Goal: Use online tool/utility: Utilize a website feature to perform a specific function

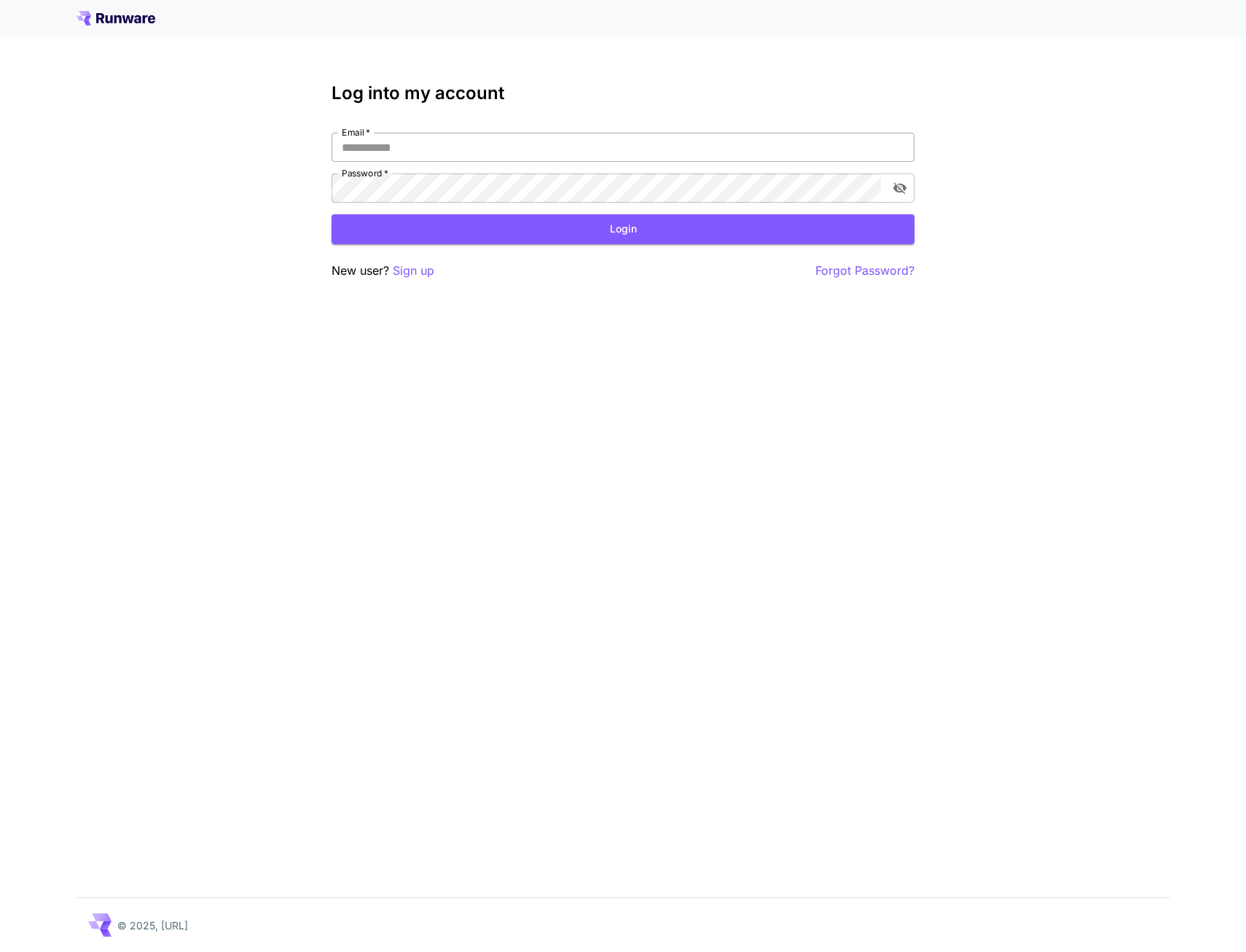
click at [422, 139] on input "Email   *" at bounding box center [623, 147] width 583 height 29
type input "**********"
click button "Login" at bounding box center [623, 229] width 583 height 30
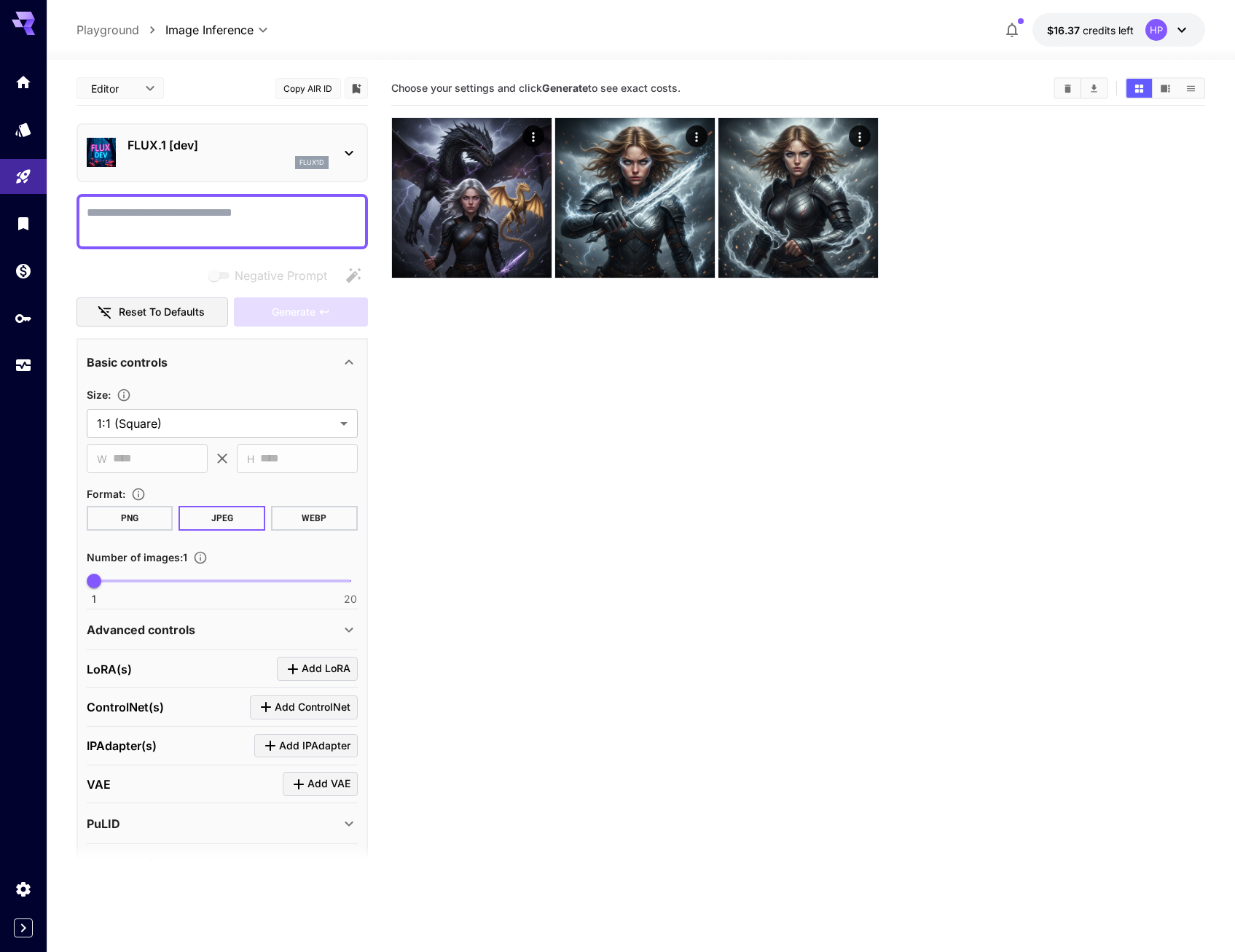
click at [171, 153] on div "FLUX.1 [dev] flux1d" at bounding box center [228, 153] width 201 height 33
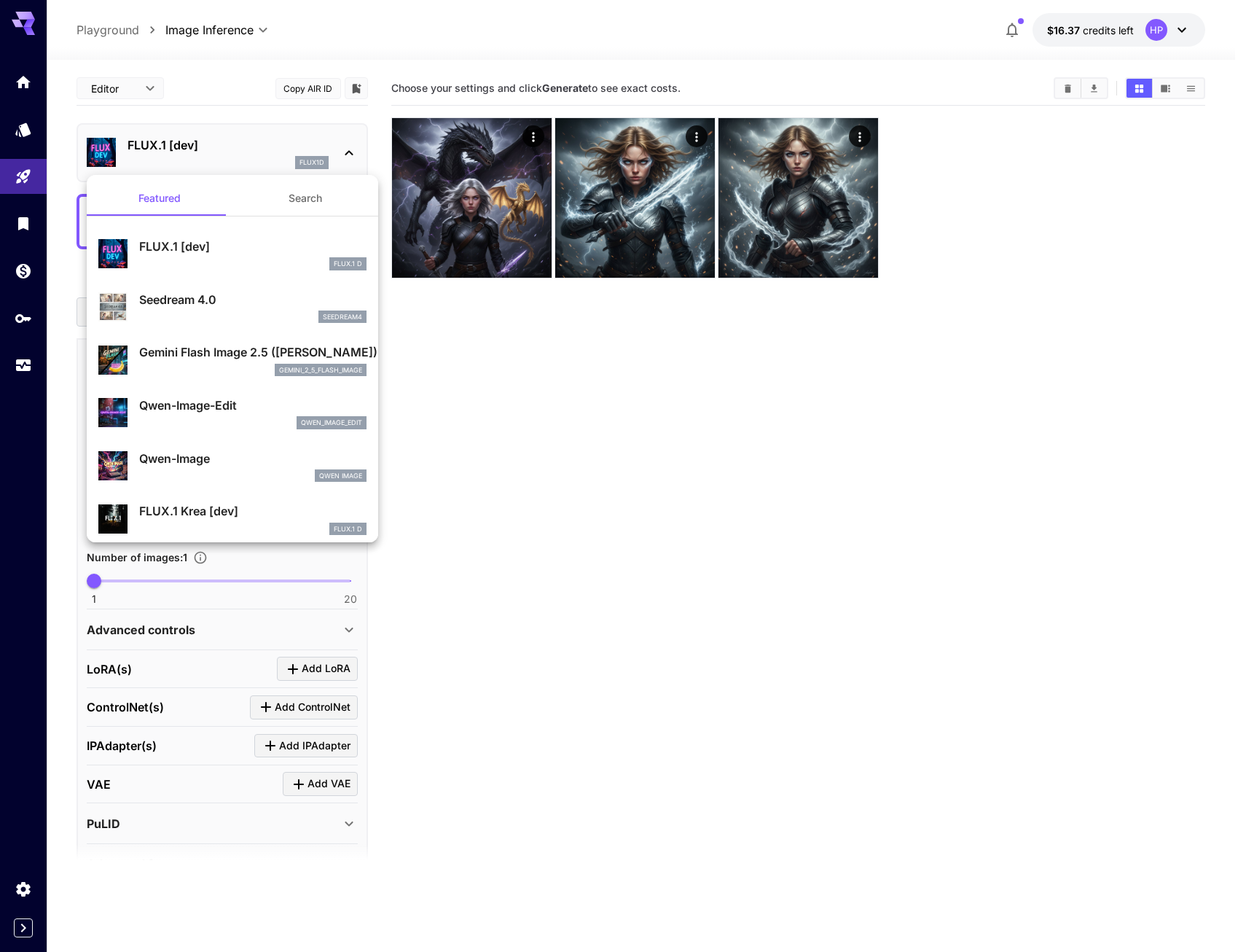
click at [217, 365] on div "gemini_2_5_flash_image" at bounding box center [252, 370] width 227 height 13
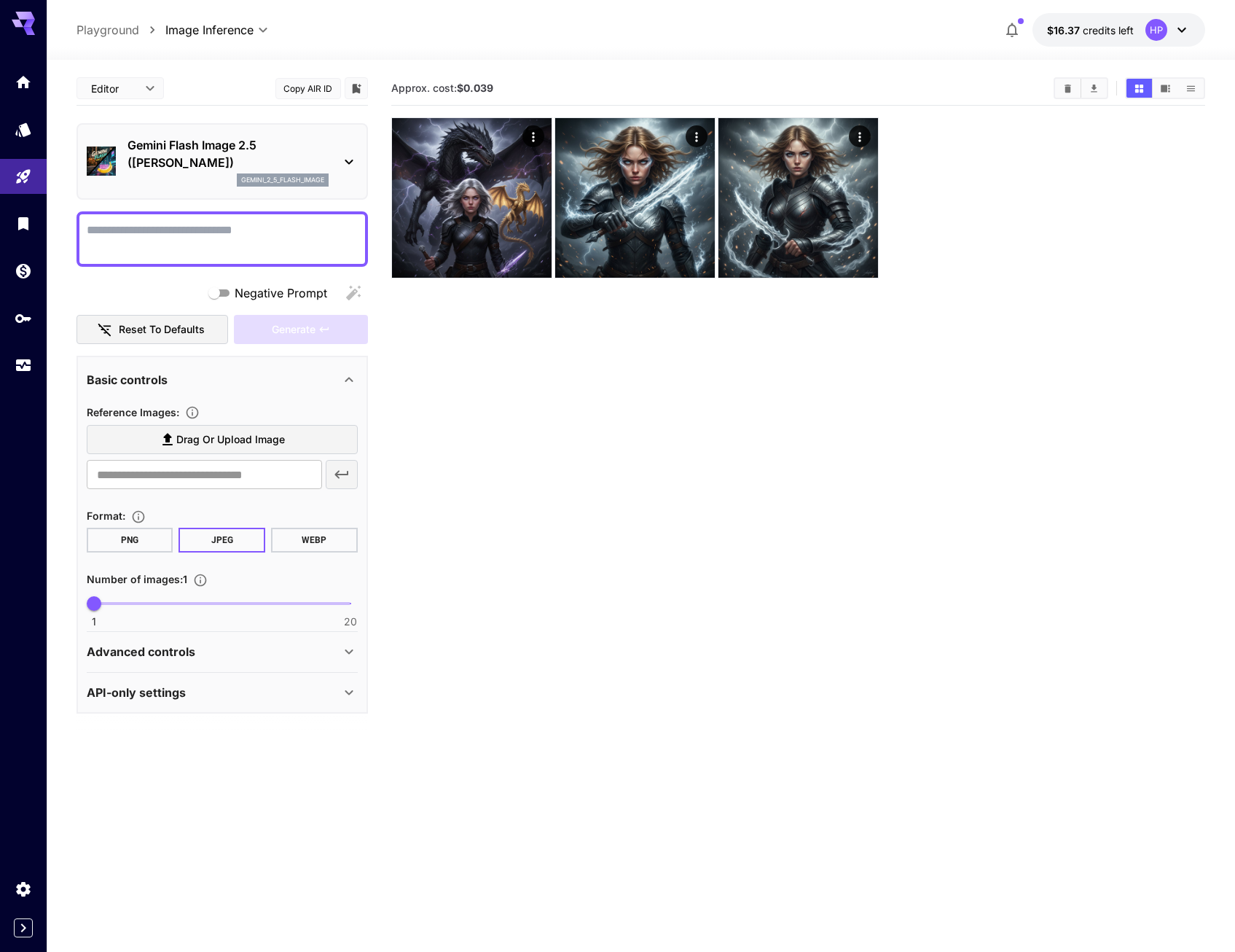
click at [194, 223] on textarea "Negative Prompt" at bounding box center [222, 238] width 271 height 35
type textarea "*"
click at [34, 16] on icon at bounding box center [23, 23] width 23 height 23
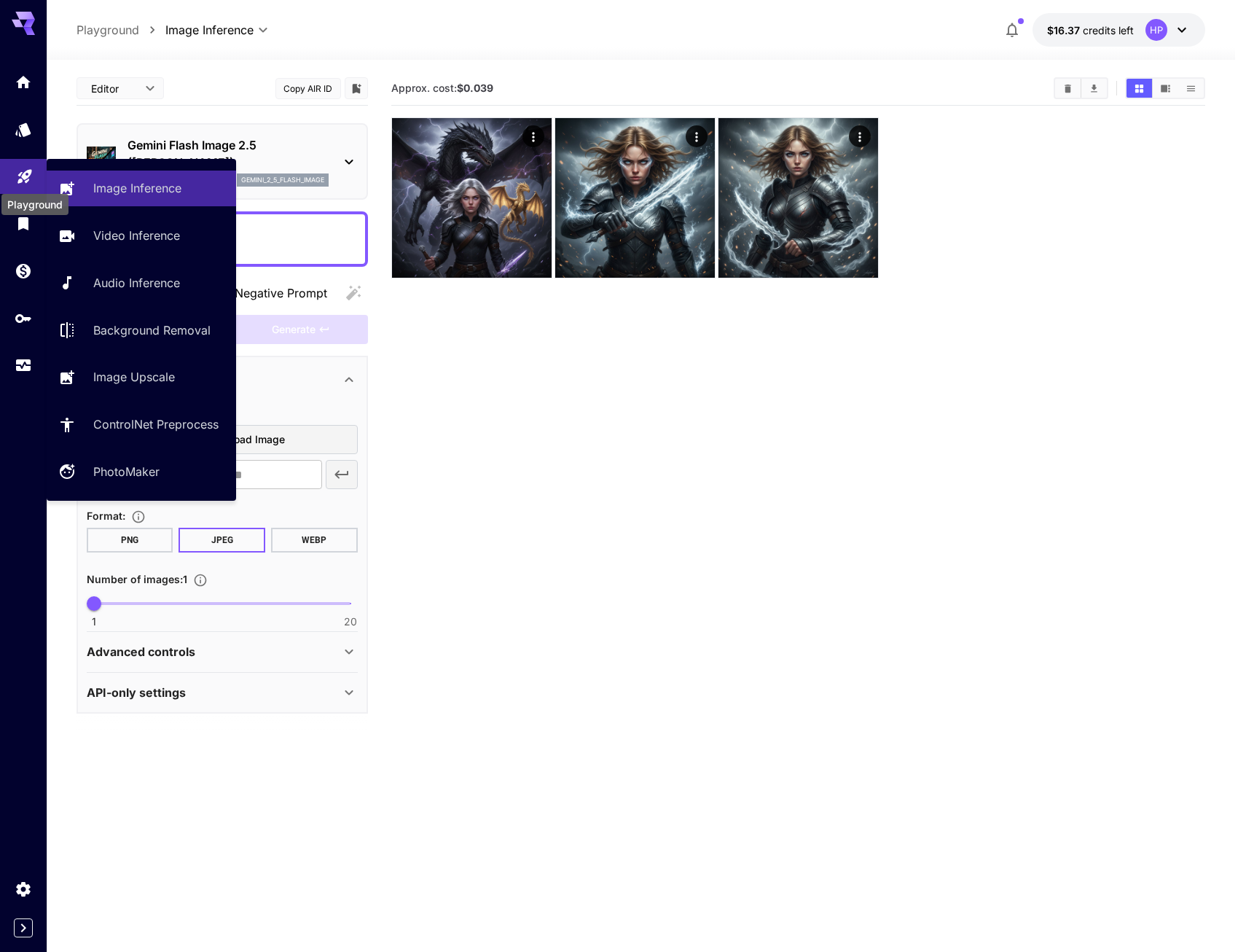
click at [25, 174] on icon "Playground" at bounding box center [24, 172] width 14 height 14
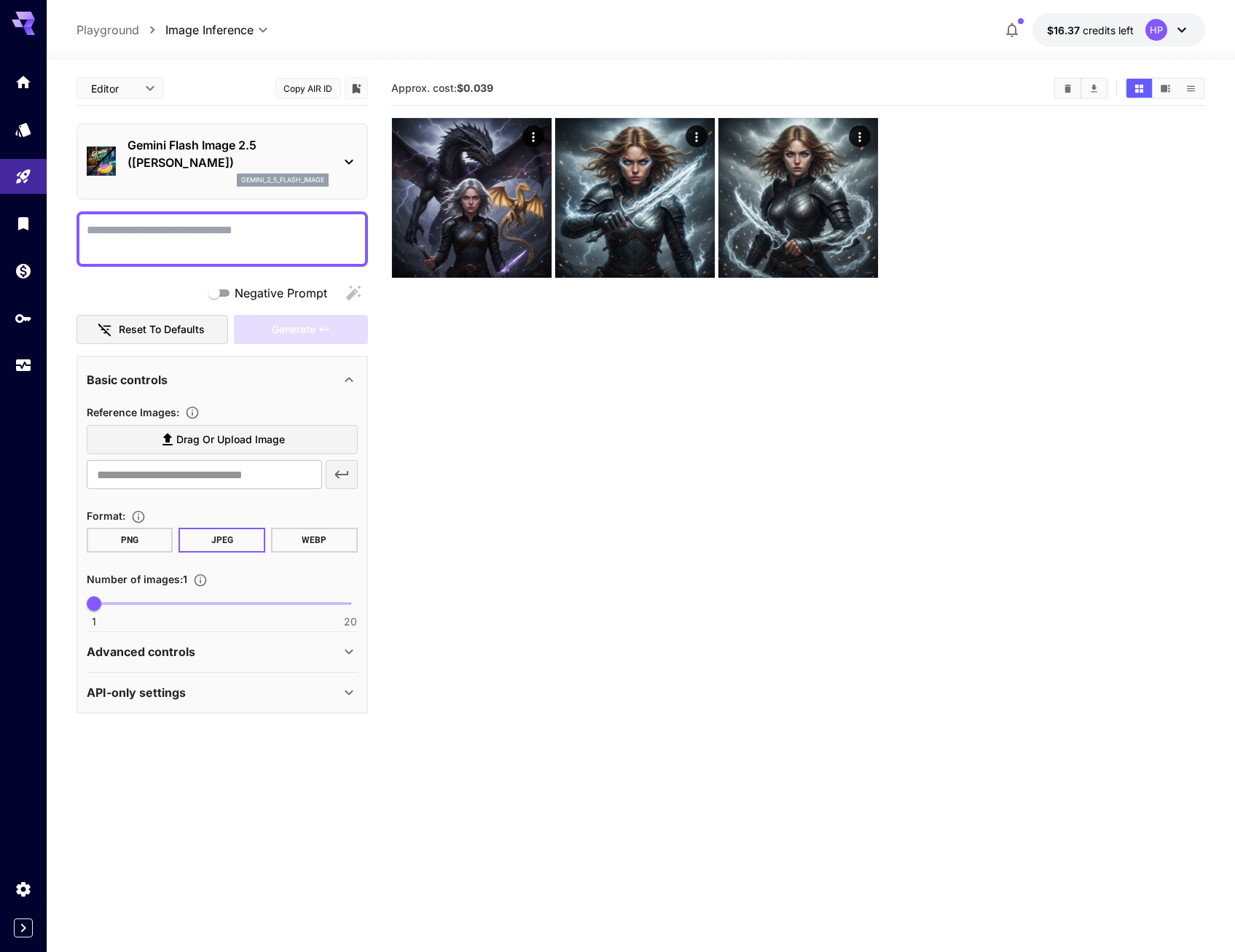
click at [308, 237] on textarea "Negative Prompt" at bounding box center [222, 238] width 271 height 35
click at [246, 431] on span "Drag or upload image" at bounding box center [231, 439] width 109 height 18
click at [0, 0] on input "Drag or upload image" at bounding box center [0, 0] width 0 height 0
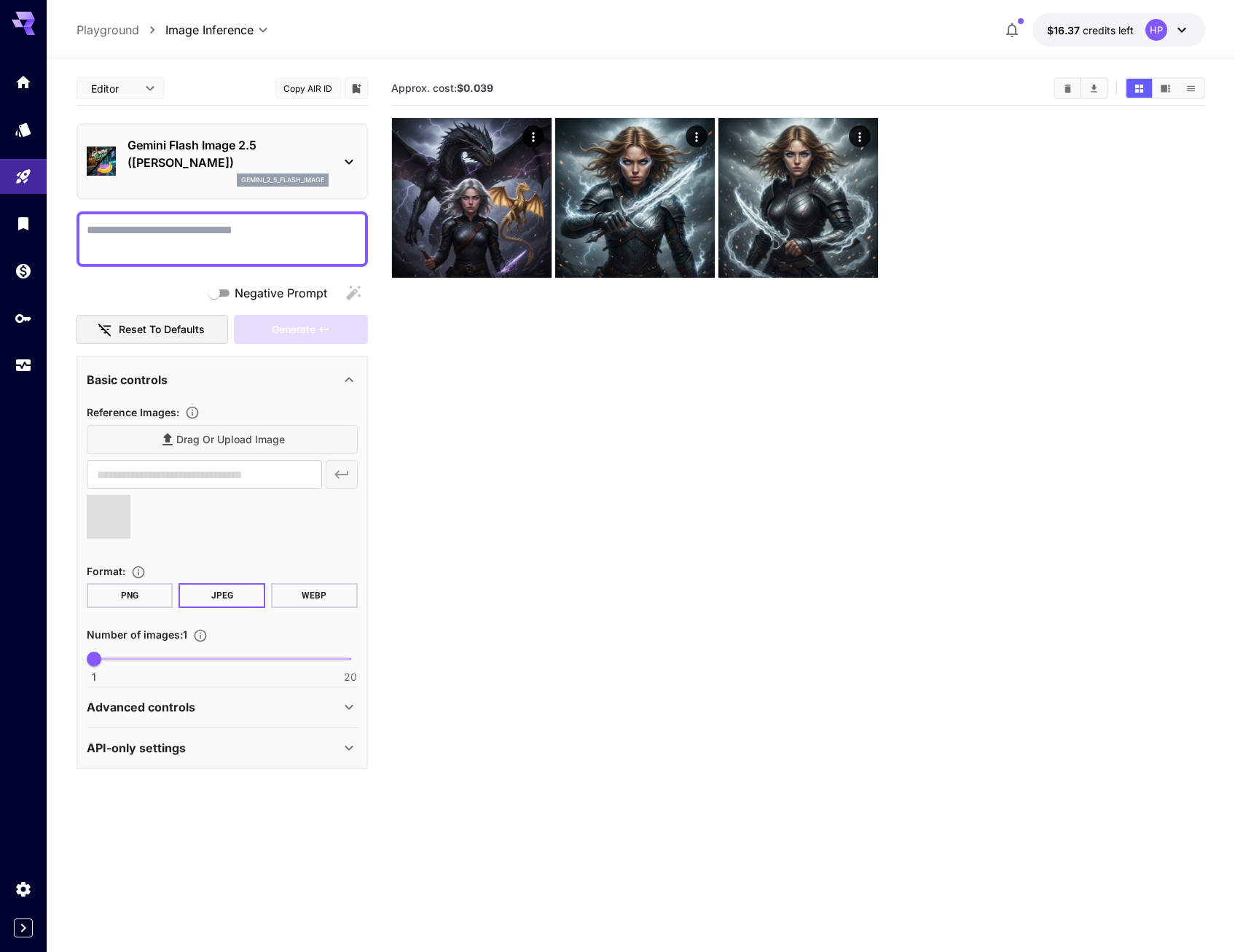
click at [250, 235] on textarea "Negative Prompt" at bounding box center [222, 238] width 271 height 35
type textarea "**"
type input "**********"
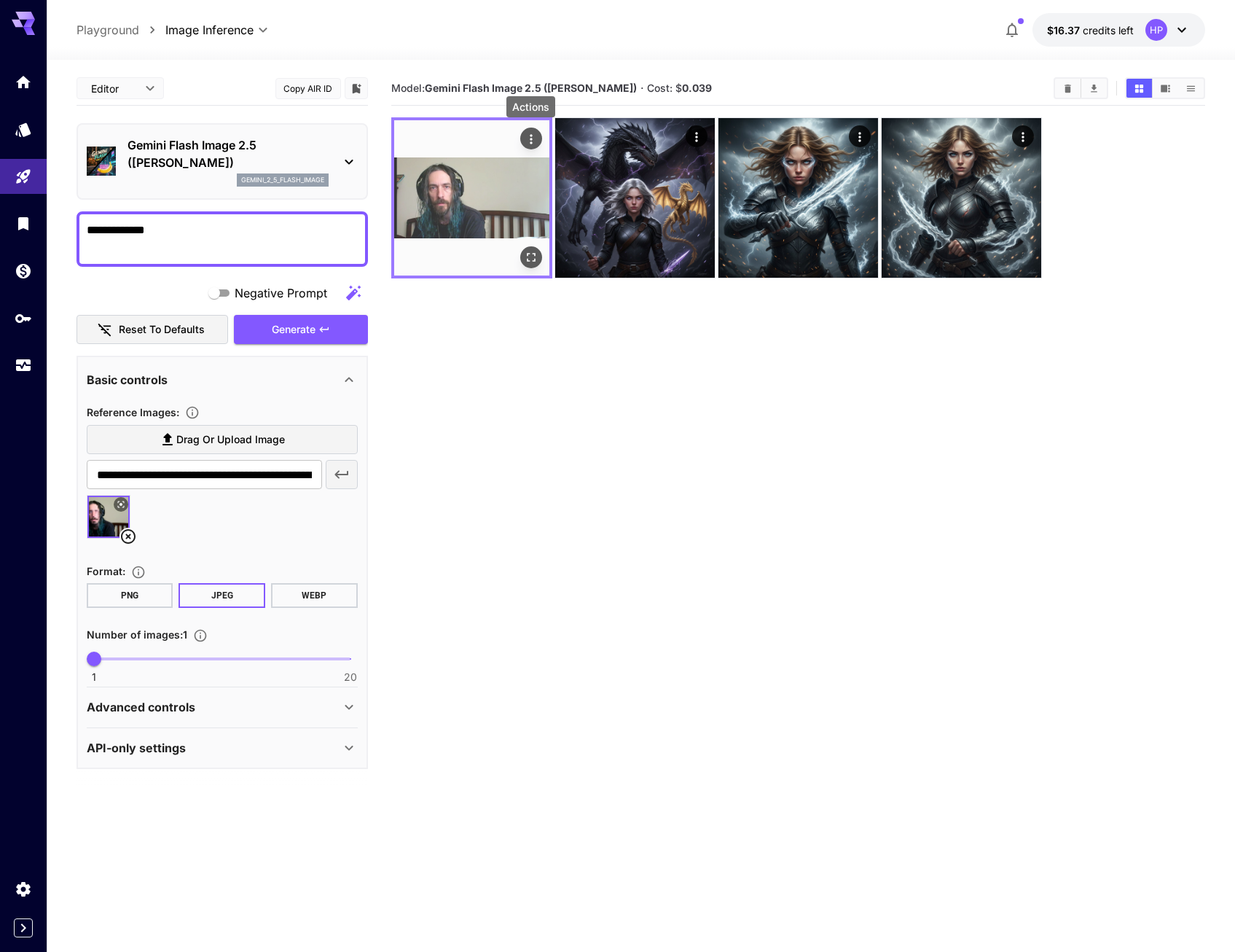
click at [530, 132] on icon "Actions" at bounding box center [531, 139] width 15 height 15
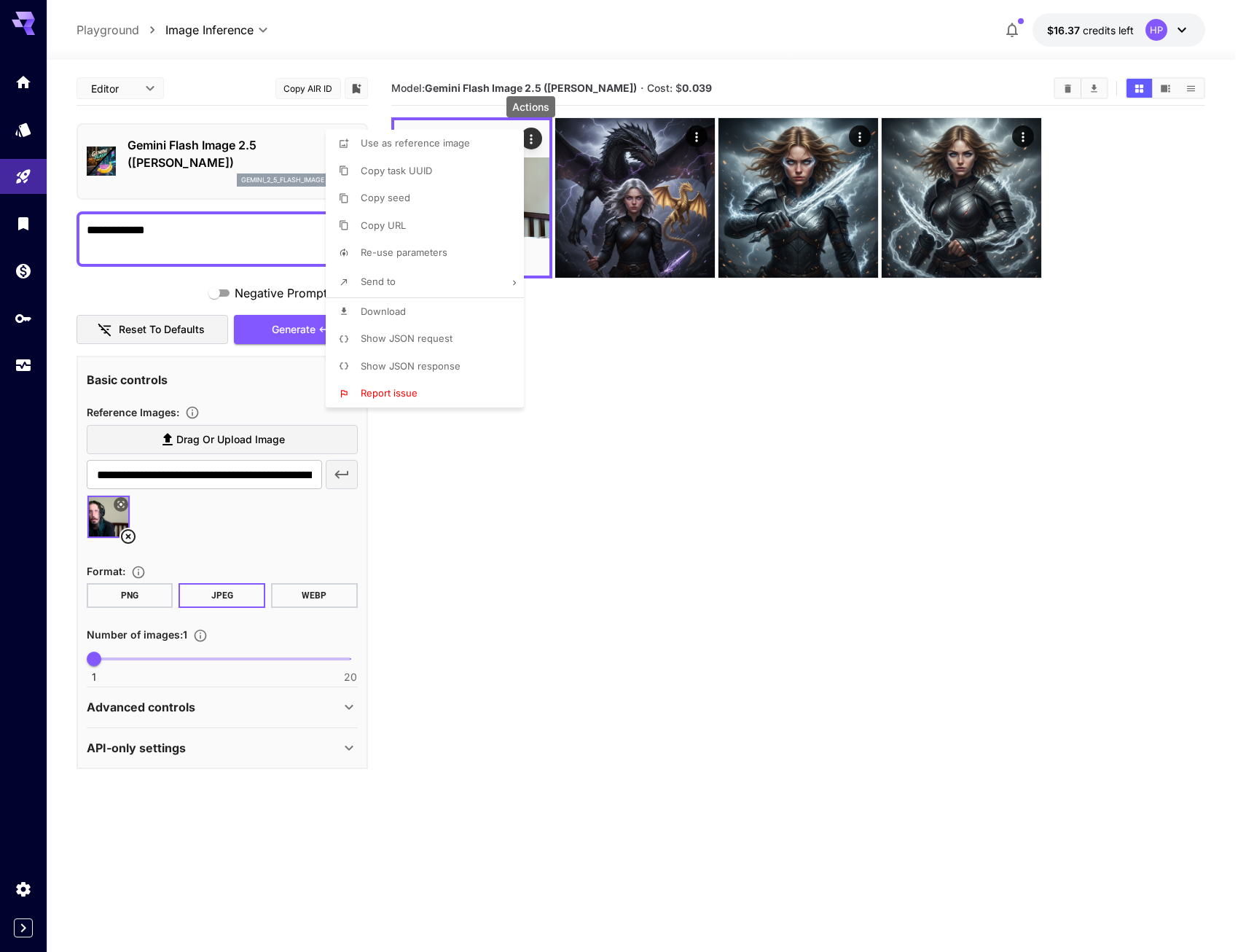
click at [383, 310] on span "Download" at bounding box center [383, 311] width 45 height 12
drag, startPoint x: 200, startPoint y: 218, endPoint x: 186, endPoint y: 230, distance: 18.4
click at [200, 218] on div at bounding box center [623, 476] width 1246 height 952
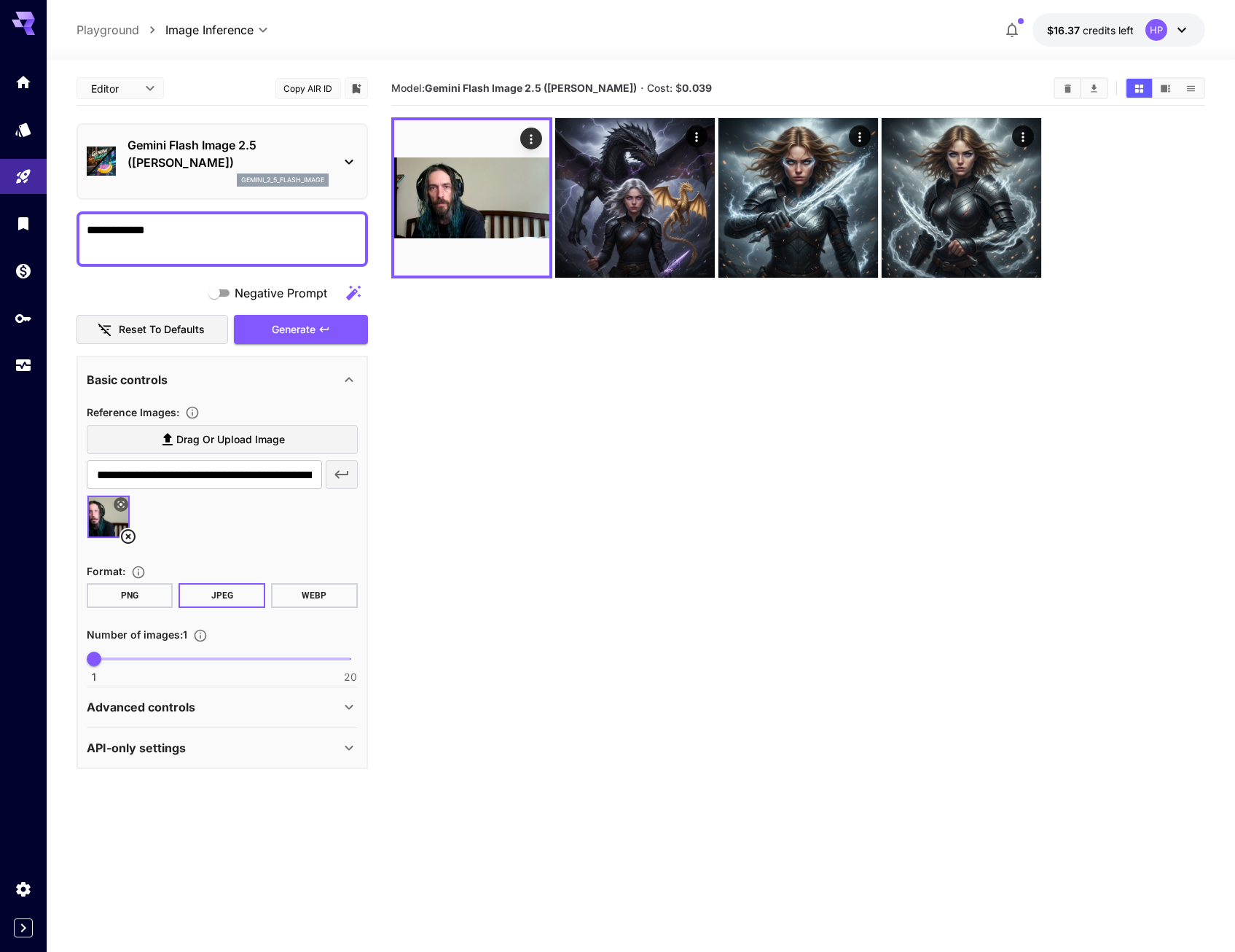
click at [185, 232] on div "Use as reference image Copy task UUID Copy seed Copy URL Re-use parameters Send…" at bounding box center [110, 476] width 221 height 952
click at [186, 232] on textarea "**********" at bounding box center [222, 238] width 271 height 35
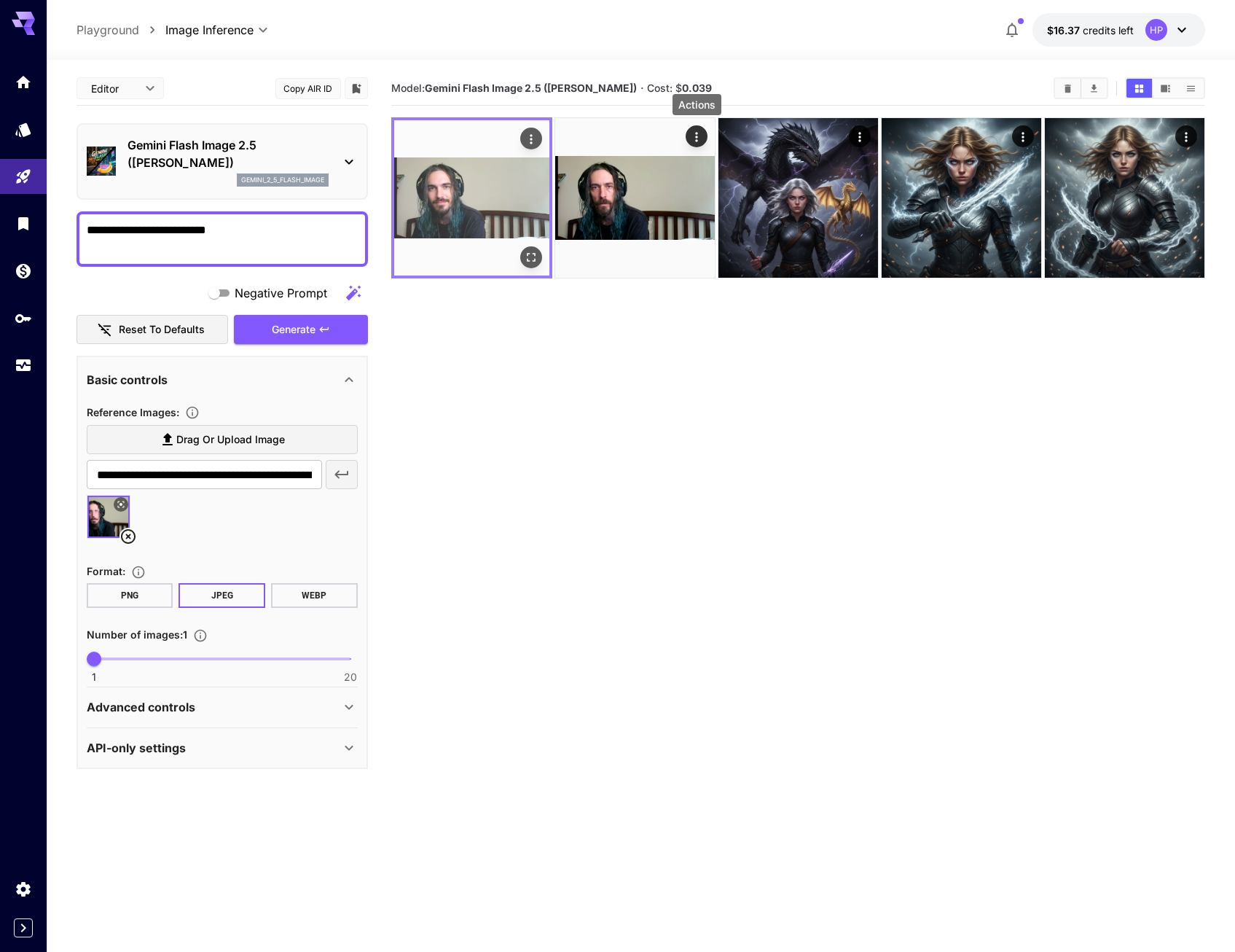
type textarea "**********"
click at [445, 220] on img at bounding box center [472, 197] width 155 height 155
click at [454, 197] on img at bounding box center [472, 197] width 155 height 155
click at [486, 219] on img at bounding box center [472, 197] width 155 height 155
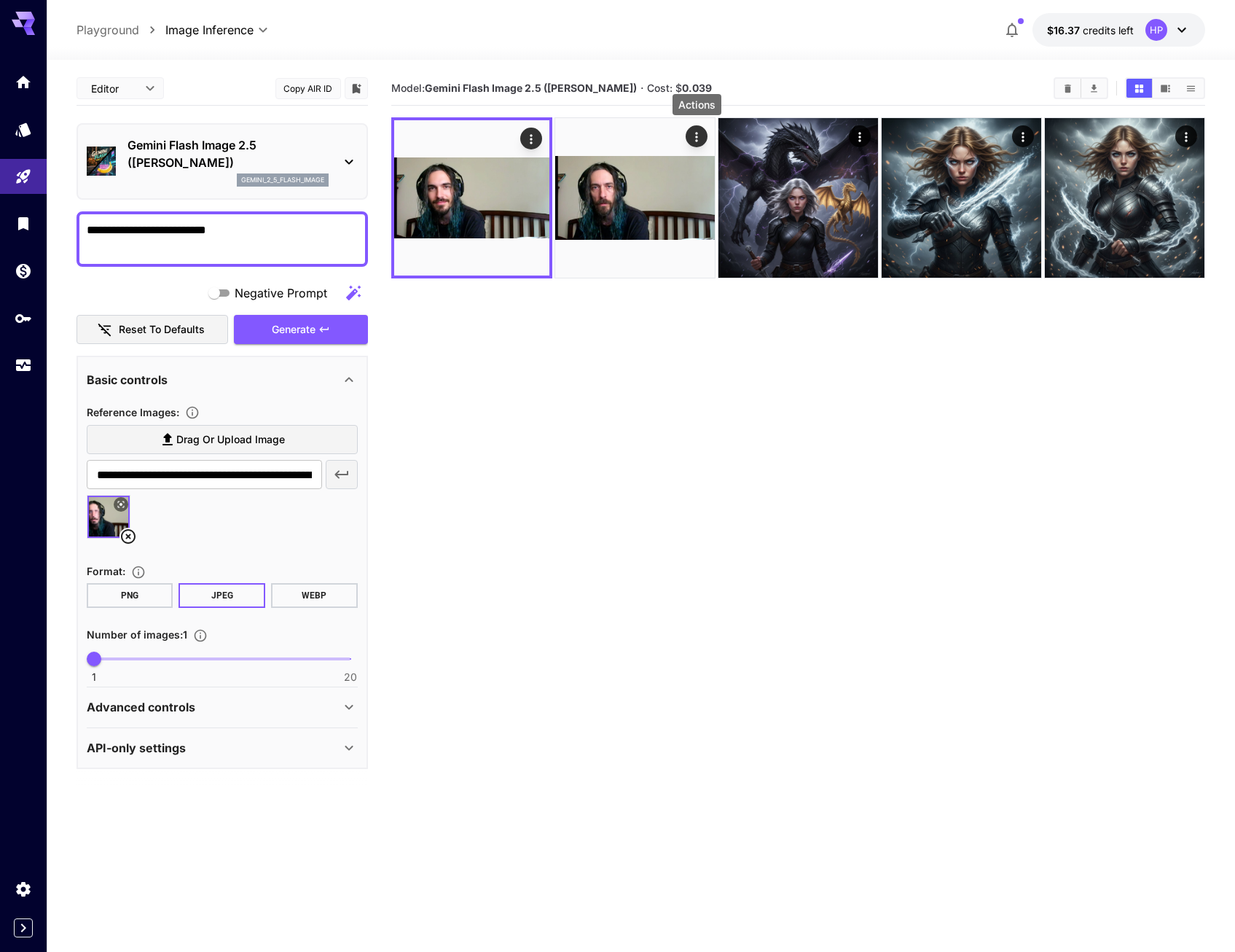
click at [207, 432] on span "Drag or upload image" at bounding box center [231, 439] width 109 height 18
click at [0, 0] on input "Drag or upload image" at bounding box center [0, 0] width 0 height 0
type input "**********"
click at [125, 539] on icon at bounding box center [127, 536] width 17 height 17
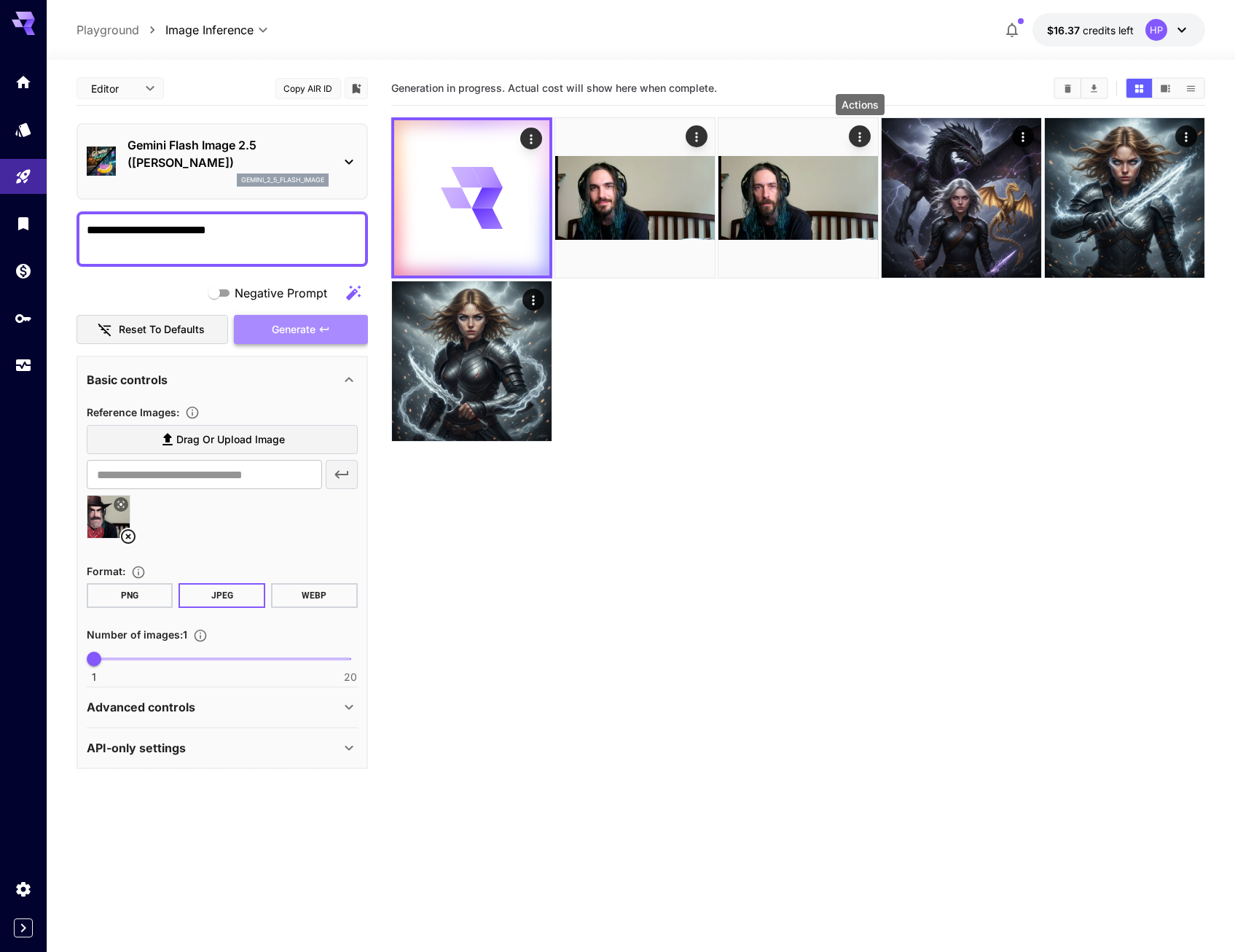
click at [304, 331] on span "Generate" at bounding box center [293, 329] width 44 height 18
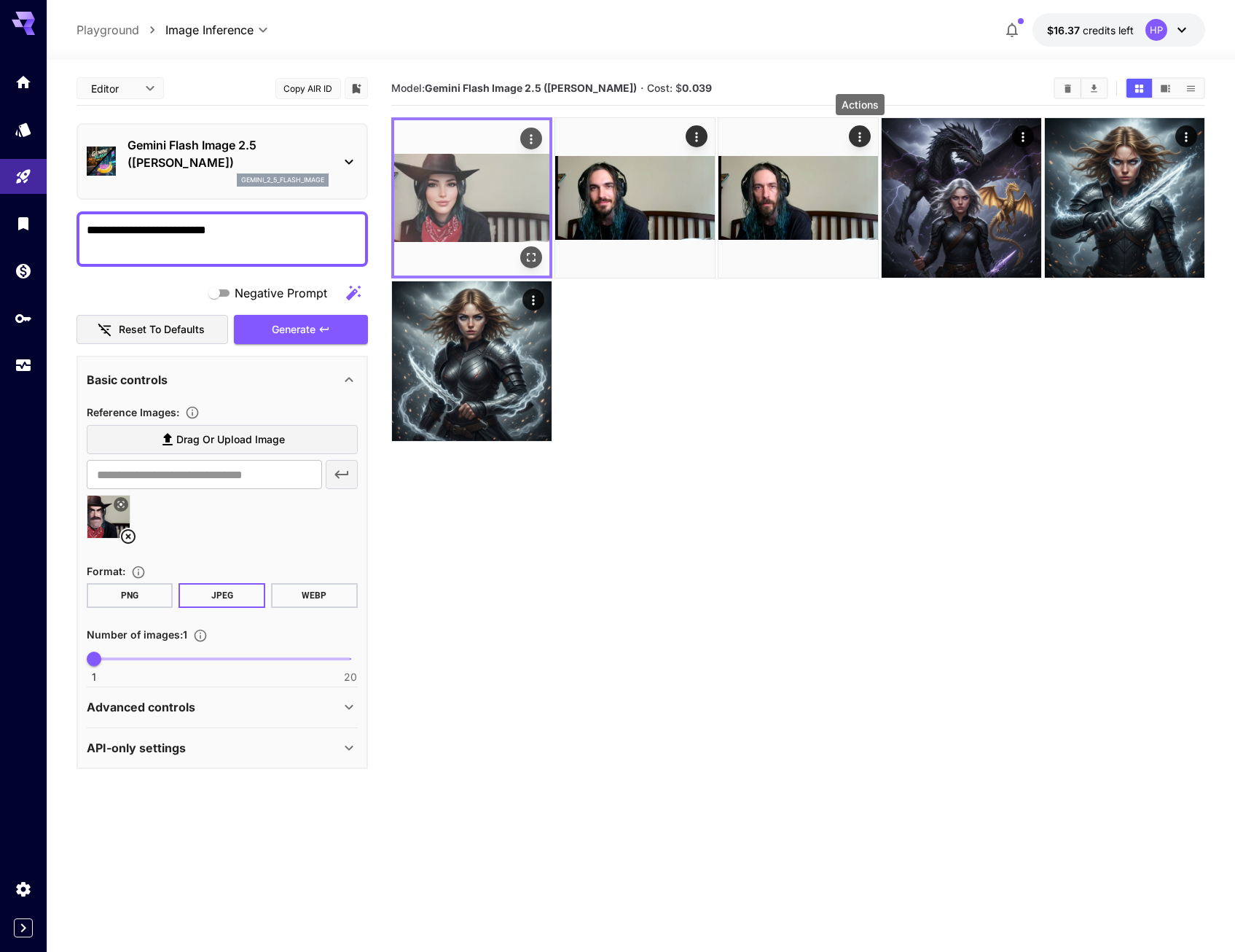
click at [483, 209] on img at bounding box center [472, 197] width 155 height 155
click at [464, 218] on img at bounding box center [472, 197] width 155 height 155
click at [454, 184] on img at bounding box center [472, 197] width 155 height 155
